Goal: Ask a question

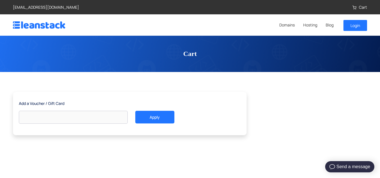
click at [355, 25] on link "Login" at bounding box center [355, 25] width 24 height 11
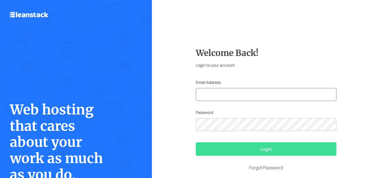
paste input "[EMAIL_ADDRESS][DOMAIN_NAME]"
type input "[EMAIL_ADDRESS][DOMAIN_NAME]"
click at [229, 148] on button "Login" at bounding box center [266, 148] width 141 height 13
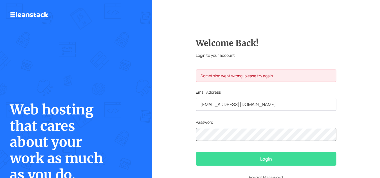
click at [258, 135] on form "Welcome Back! Login to your account Something went wrong, please try again Emai…" at bounding box center [266, 113] width 141 height 151
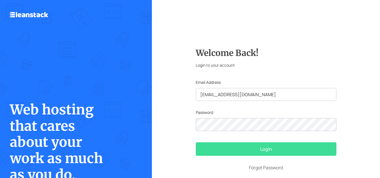
click at [224, 145] on button "Login" at bounding box center [266, 148] width 141 height 13
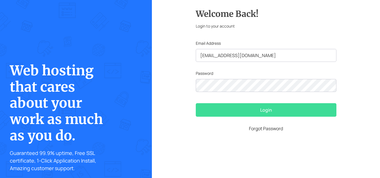
scroll to position [49, 0]
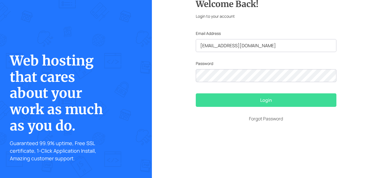
click at [252, 99] on button "Login" at bounding box center [266, 99] width 141 height 13
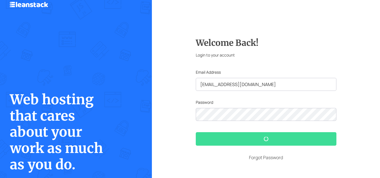
scroll to position [0, 0]
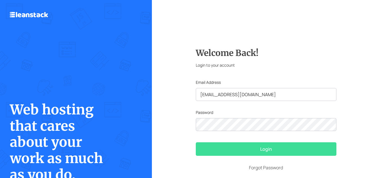
click at [250, 150] on button "Login" at bounding box center [266, 148] width 141 height 13
click at [200, 93] on input "[EMAIL_ADDRESS][DOMAIN_NAME]" at bounding box center [266, 94] width 141 height 13
click at [245, 147] on button "Login" at bounding box center [266, 148] width 141 height 13
click at [249, 149] on button "Login" at bounding box center [266, 148] width 141 height 13
click at [212, 148] on button "Login" at bounding box center [266, 148] width 141 height 13
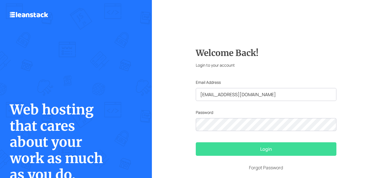
click at [243, 148] on button "Login" at bounding box center [266, 148] width 141 height 13
click at [38, 12] on img at bounding box center [29, 15] width 38 height 6
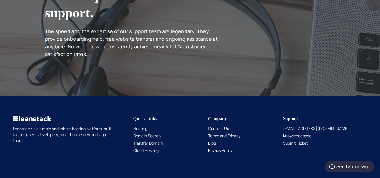
scroll to position [848, 0]
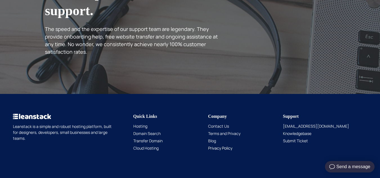
click at [342, 166] on div "Send a message" at bounding box center [349, 166] width 49 height 11
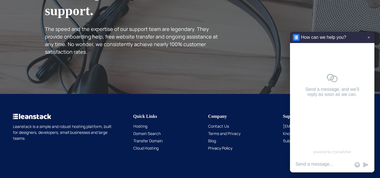
click at [322, 164] on textarea at bounding box center [332, 164] width 84 height 6
paste textarea "Hi, I am trying to login to my Leanstack account to renew/transfer my [PERSON_N…"
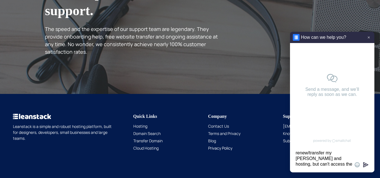
type textarea "Hi, I am trying to login to my Leanstack account to renew/transfer my [PERSON_N…"
click at [363, 166] on icon at bounding box center [366, 165] width 6 height 6
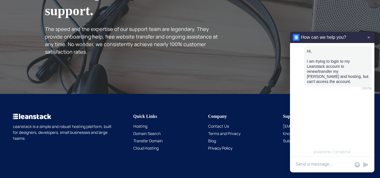
scroll to position [23, 0]
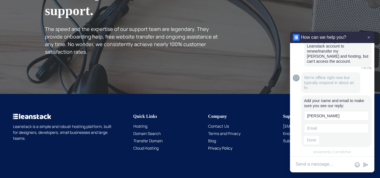
type input "[PERSON_NAME]"
click at [314, 130] on input at bounding box center [336, 128] width 65 height 10
paste input "[EMAIL_ADDRESS][DOMAIN_NAME]"
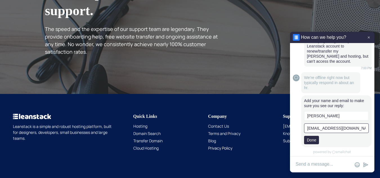
type input "[EMAIL_ADDRESS][DOMAIN_NAME]"
click at [310, 138] on button "Done" at bounding box center [311, 140] width 15 height 8
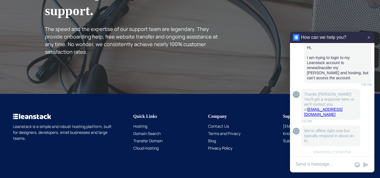
scroll to position [4, 0]
